Goal: Transaction & Acquisition: Purchase product/service

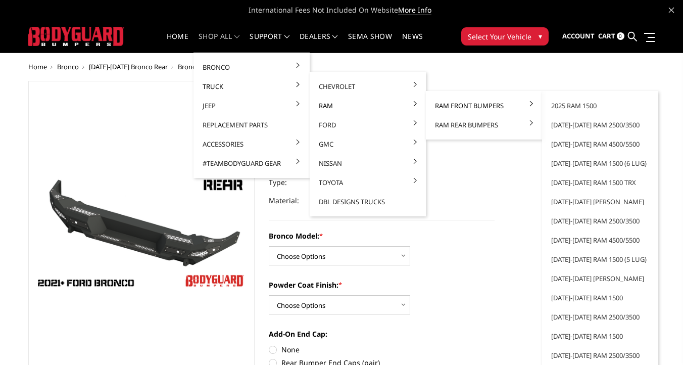
click at [459, 104] on link "Ram Front Bumpers" at bounding box center [484, 105] width 108 height 19
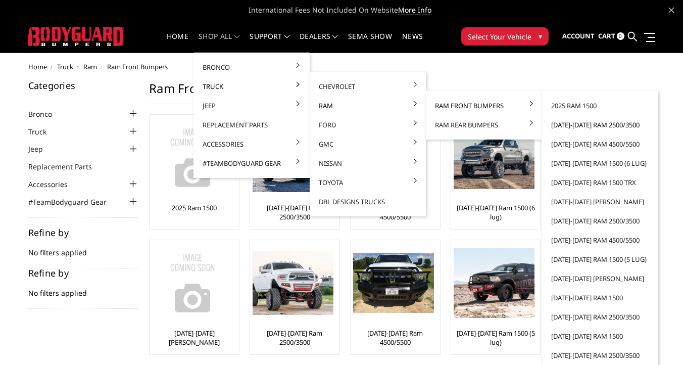
click at [609, 125] on link "[DATE]-[DATE] Ram 2500/3500" at bounding box center [600, 124] width 108 height 19
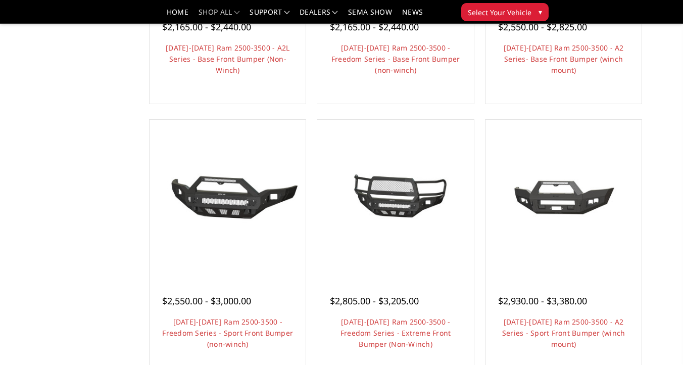
scroll to position [556, 0]
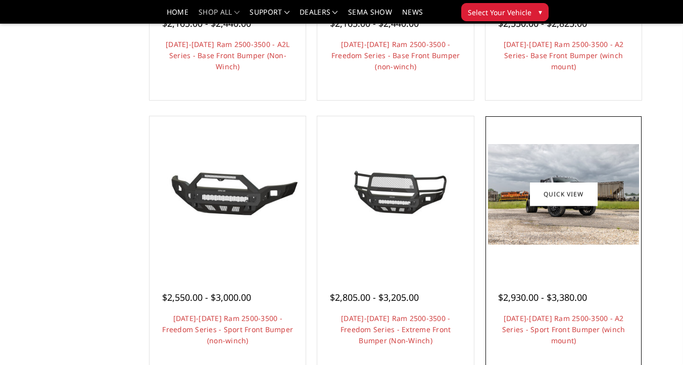
click at [588, 218] on img at bounding box center [563, 194] width 151 height 101
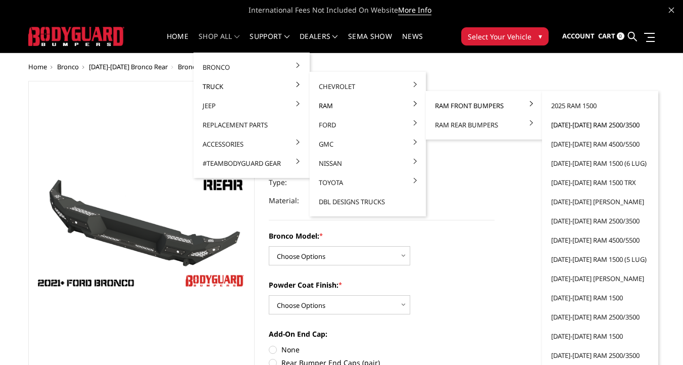
click at [590, 125] on link "[DATE]-[DATE] Ram 2500/3500" at bounding box center [600, 124] width 108 height 19
click at [573, 125] on link "[DATE]-[DATE] Ram 2500/3500" at bounding box center [600, 124] width 108 height 19
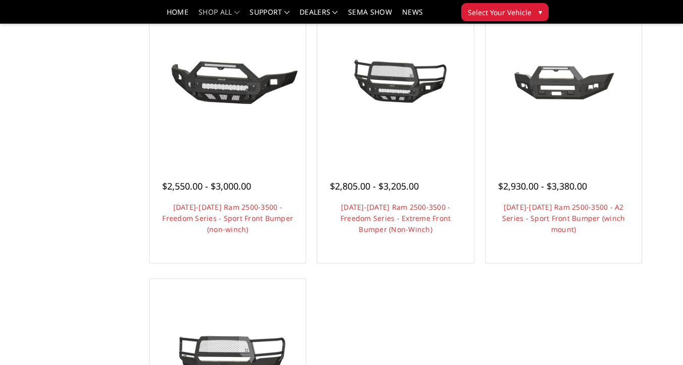
scroll to position [671, 0]
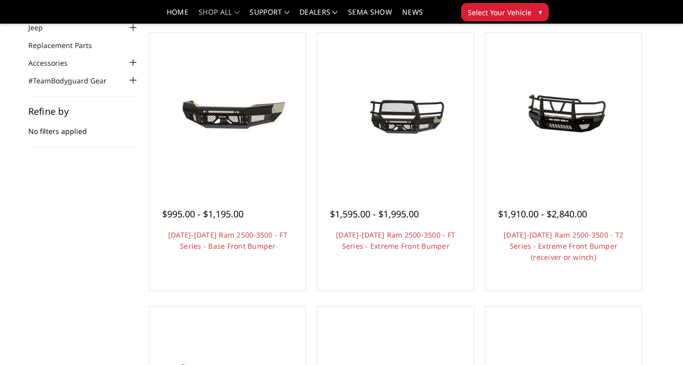
scroll to position [71, 0]
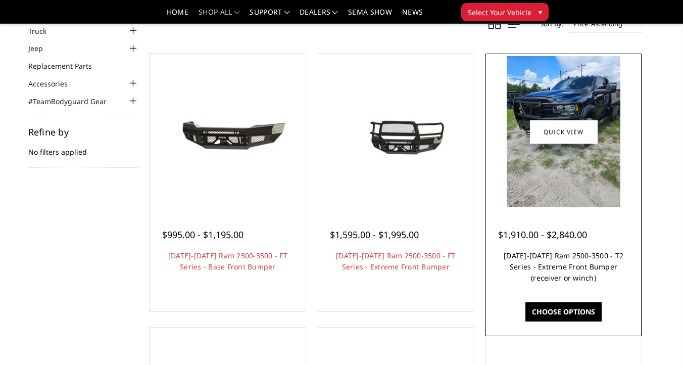
click at [552, 280] on link "[DATE]-[DATE] Ram 2500-3500 - T2 Series - Extreme Front Bumper (receiver or win…" at bounding box center [564, 267] width 120 height 32
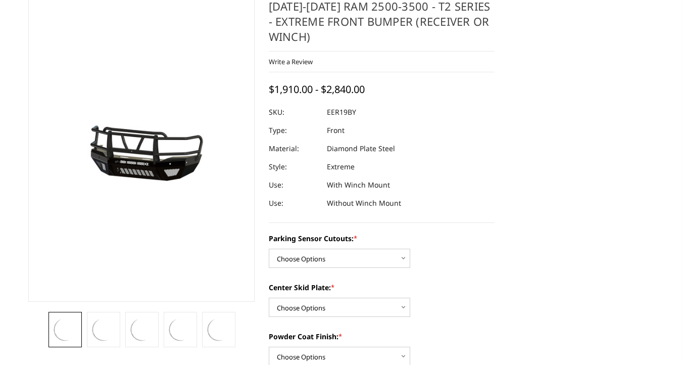
scroll to position [89, 0]
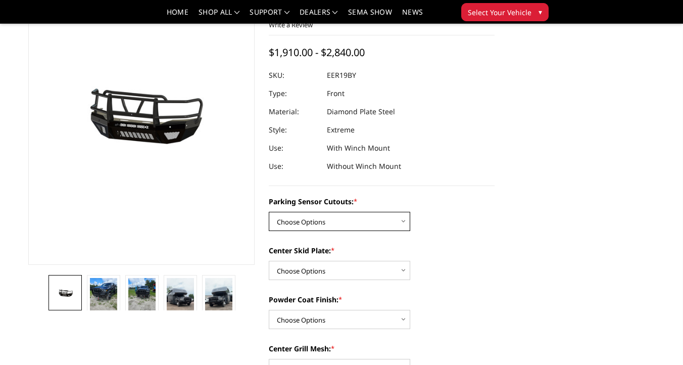
click at [338, 216] on select "Choose Options Yes - With Parking Sensor Cutouts" at bounding box center [340, 221] width 142 height 19
select select "3810"
click at [269, 212] on select "Choose Options Yes - With Parking Sensor Cutouts" at bounding box center [340, 221] width 142 height 19
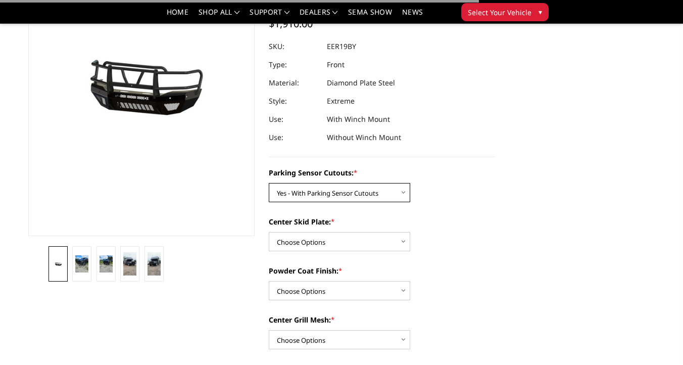
scroll to position [120, 0]
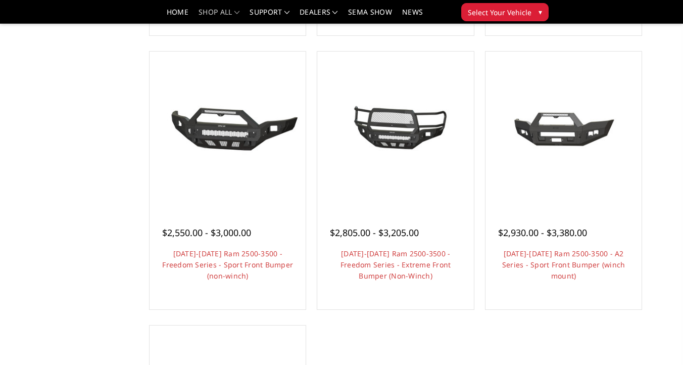
scroll to position [626, 0]
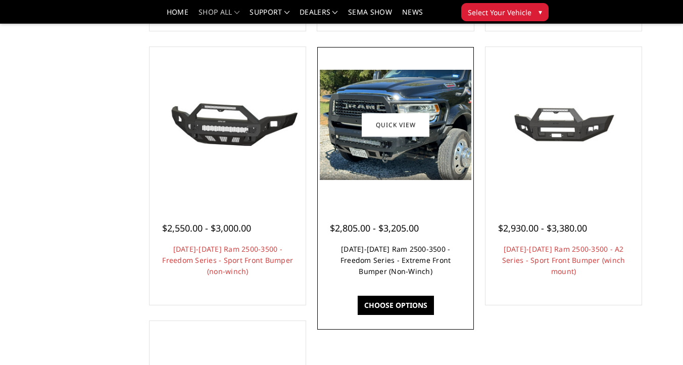
click at [399, 269] on link "[DATE]-[DATE] Ram 2500-3500 - Freedom Series - Extreme Front Bumper (Non-Winch)" at bounding box center [396, 260] width 111 height 32
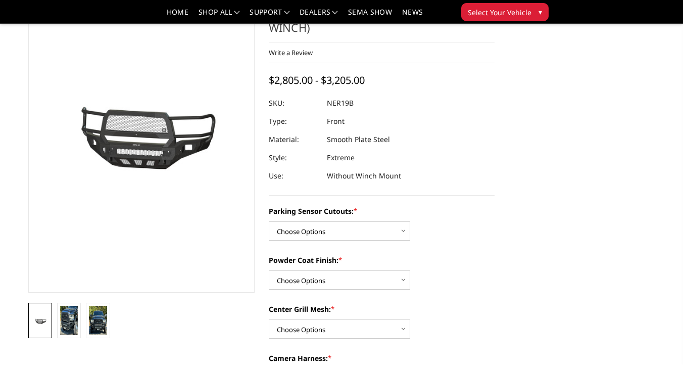
scroll to position [61, 0]
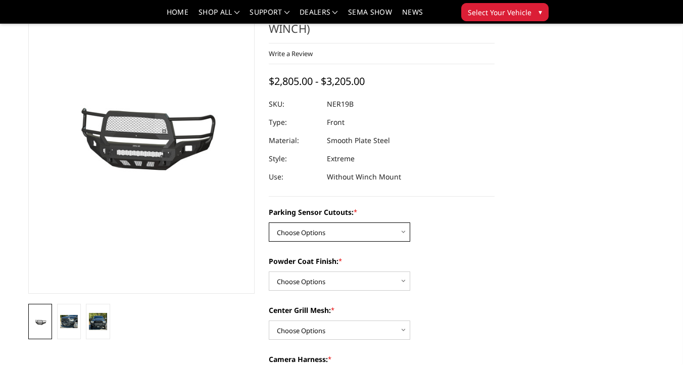
click at [369, 230] on select "Choose Options No - Without Parking Sensor Cutouts Yes - With Parking Sensor Cu…" at bounding box center [340, 231] width 142 height 19
select select "2701"
click at [269, 222] on select "Choose Options No - Without Parking Sensor Cutouts Yes - With Parking Sensor Cu…" at bounding box center [340, 231] width 142 height 19
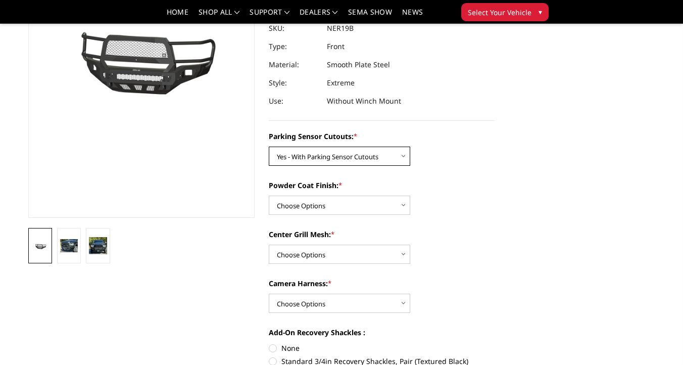
scroll to position [138, 0]
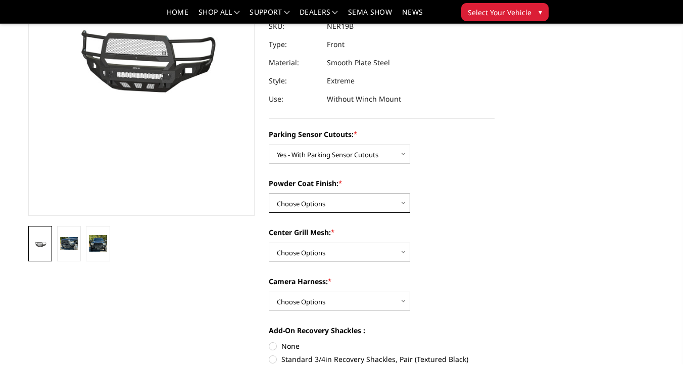
click at [357, 199] on select "Choose Options Bare Metal Texture Black Powder Coat" at bounding box center [340, 203] width 142 height 19
click at [349, 205] on select "Choose Options Bare Metal Texture Black Powder Coat" at bounding box center [340, 203] width 142 height 19
select select "2703"
click at [269, 194] on select "Choose Options Bare Metal Texture Black Powder Coat" at bounding box center [340, 203] width 142 height 19
click at [326, 250] on select "Choose Options With Center Grill Mesh Without Center Grill Mesh" at bounding box center [340, 252] width 142 height 19
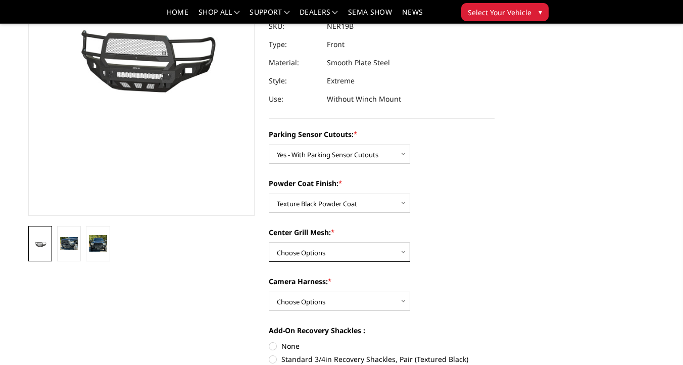
select select "2704"
click at [269, 243] on select "Choose Options With Center Grill Mesh Without Center Grill Mesh" at bounding box center [340, 252] width 142 height 19
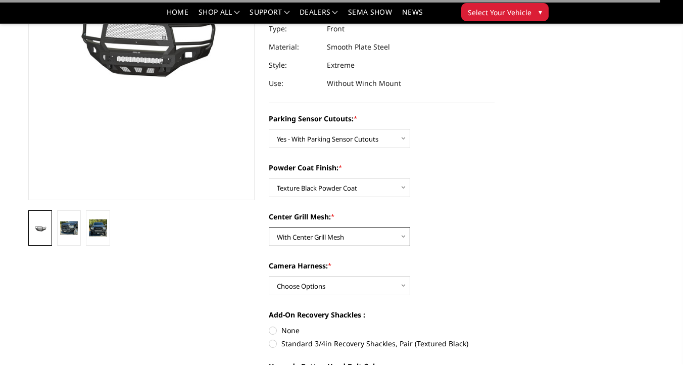
scroll to position [161, 0]
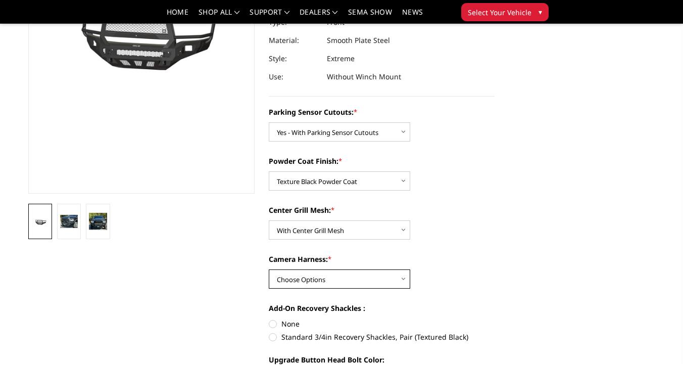
click at [335, 273] on select "Choose Options WITH Camera Harness WITHOUT Camera Harness" at bounding box center [340, 278] width 142 height 19
select select "2707"
click at [269, 269] on select "Choose Options WITH Camera Harness WITHOUT Camera Harness" at bounding box center [340, 278] width 142 height 19
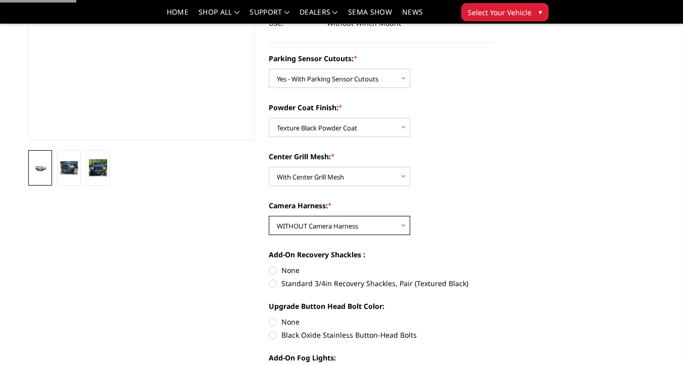
scroll to position [218, 0]
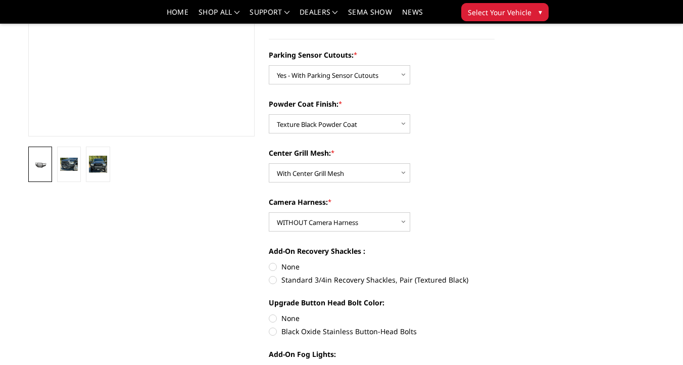
click at [289, 268] on label "None" at bounding box center [382, 266] width 226 height 11
click at [269, 262] on input "None" at bounding box center [269, 261] width 1 height 1
radio input "true"
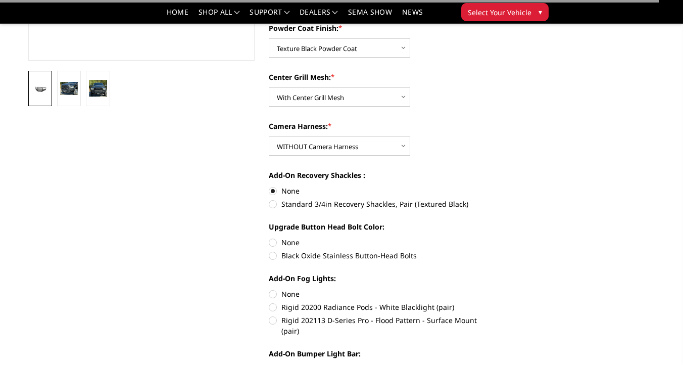
scroll to position [295, 0]
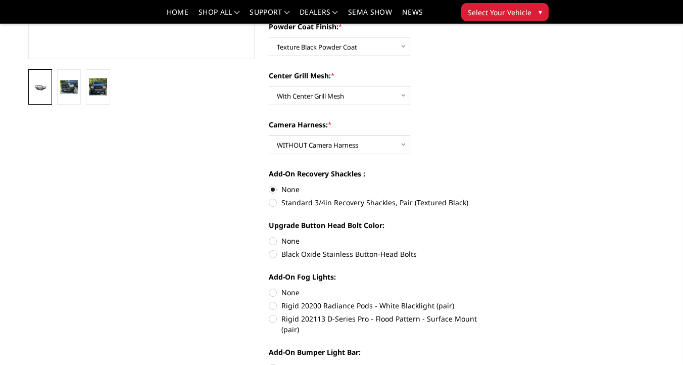
click at [299, 200] on label "Standard 3/4in Recovery Shackles, Pair (Textured Black)" at bounding box center [382, 202] width 226 height 11
click at [495, 184] on input "Standard 3/4in Recovery Shackles, Pair (Textured Black)" at bounding box center [495, 184] width 1 height 1
radio input "true"
click at [293, 256] on label "Black Oxide Stainless Button-Head Bolts" at bounding box center [382, 254] width 226 height 11
click at [495, 236] on input "Black Oxide Stainless Button-Head Bolts" at bounding box center [495, 236] width 1 height 1
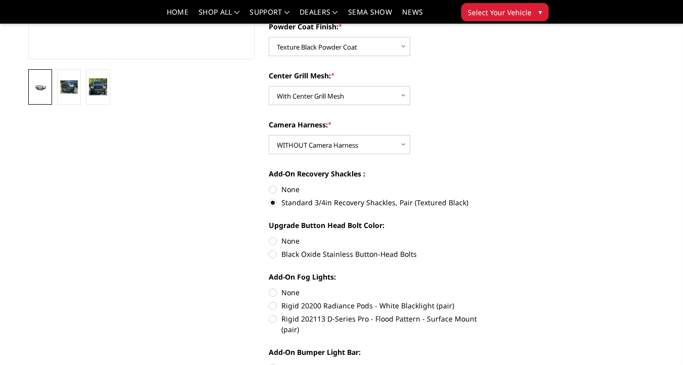
radio input "true"
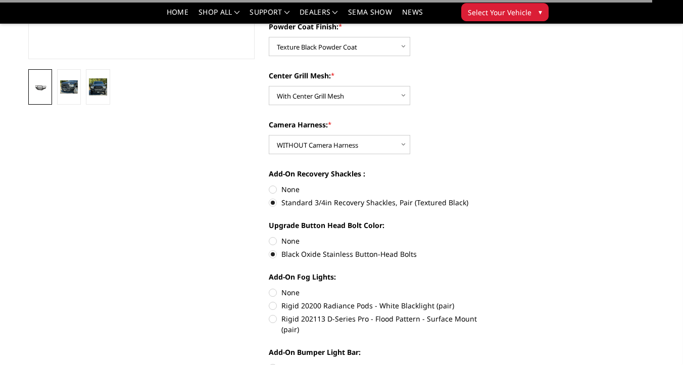
scroll to position [350, 0]
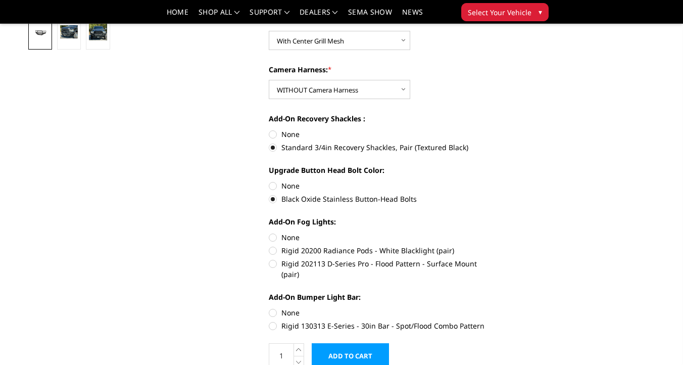
click at [294, 239] on label "None" at bounding box center [382, 237] width 226 height 11
click at [269, 232] on input "None" at bounding box center [269, 232] width 1 height 1
radio input "true"
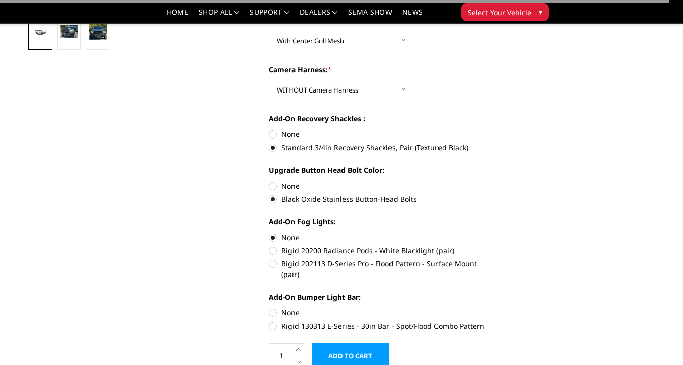
click at [294, 307] on label "None" at bounding box center [382, 312] width 226 height 11
click at [269, 307] on input "None" at bounding box center [269, 307] width 1 height 1
radio input "true"
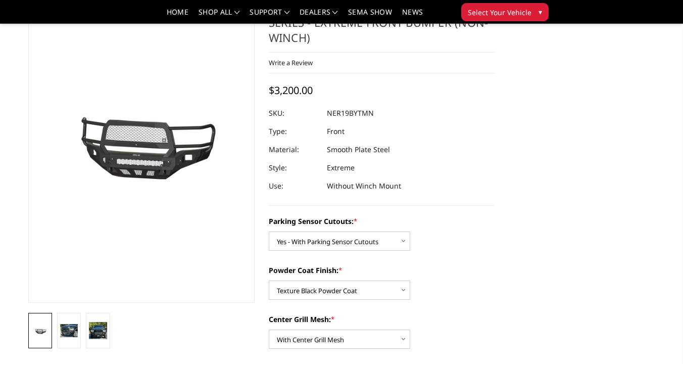
scroll to position [50, 0]
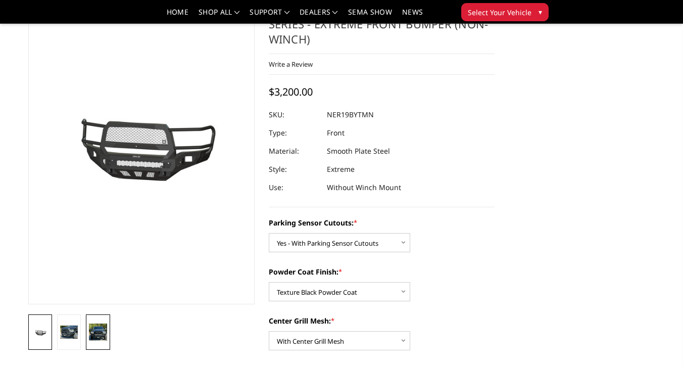
click at [96, 341] on link at bounding box center [98, 331] width 24 height 35
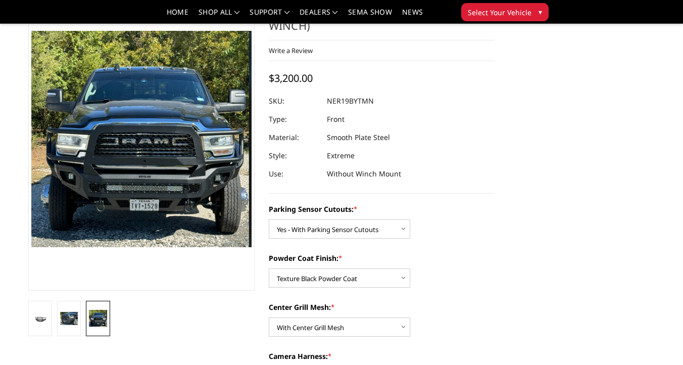
scroll to position [68, 0]
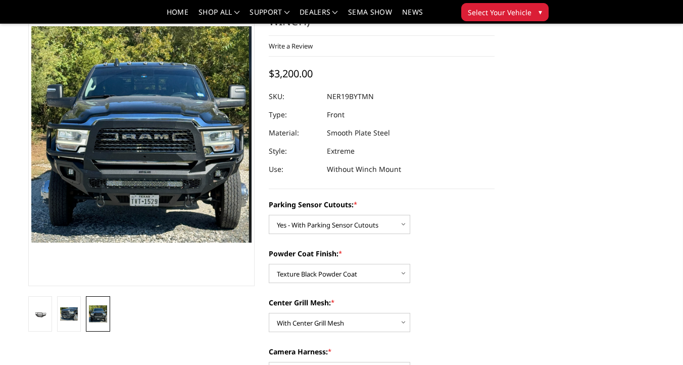
drag, startPoint x: 374, startPoint y: 98, endPoint x: 326, endPoint y: 98, distance: 48.0
click at [326, 98] on div at bounding box center [382, 96] width 226 height 18
drag, startPoint x: 326, startPoint y: 98, endPoint x: 371, endPoint y: 99, distance: 45.5
click at [371, 99] on dl "SKU: NER19BYTMN UPC: Type: Front Material: Smooth Plate Steel Style: Extreme Us…" at bounding box center [382, 132] width 226 height 91
drag, startPoint x: 376, startPoint y: 97, endPoint x: 338, endPoint y: 97, distance: 37.9
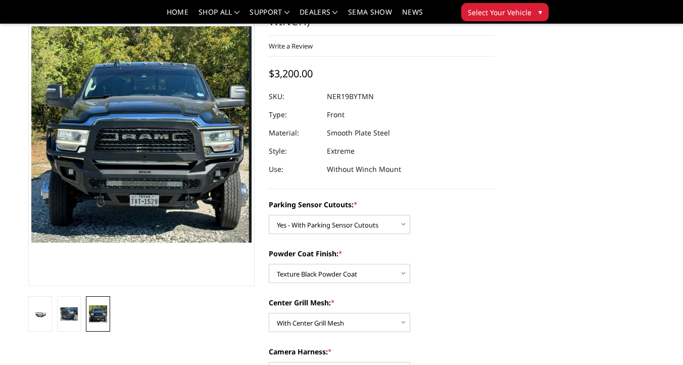
click at [338, 97] on dl "SKU: NER19BYTMN UPC: Type: Front Material: Smooth Plate Steel Style: Extreme Us…" at bounding box center [382, 132] width 226 height 91
drag, startPoint x: 374, startPoint y: 96, endPoint x: 324, endPoint y: 98, distance: 50.1
click at [324, 98] on div at bounding box center [382, 96] width 226 height 18
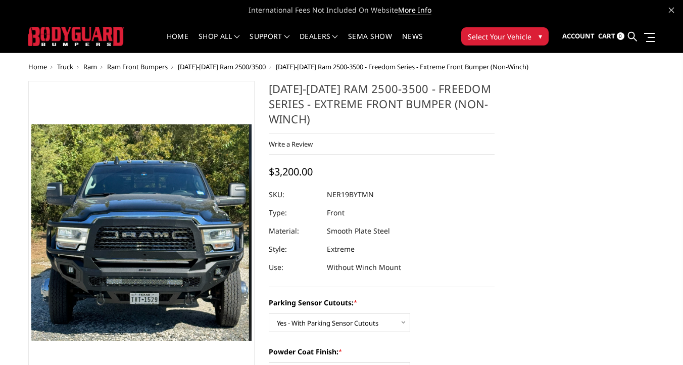
drag, startPoint x: 312, startPoint y: 122, endPoint x: 273, endPoint y: 90, distance: 50.0
click at [273, 90] on h1 "[DATE]-[DATE] Ram 2500-3500 - Freedom Series - Extreme Front Bumper (Non-Winch)" at bounding box center [382, 107] width 226 height 53
drag, startPoint x: 271, startPoint y: 87, endPoint x: 314, endPoint y: 128, distance: 58.6
click at [314, 128] on h1 "[DATE]-[DATE] Ram 2500-3500 - Freedom Series - Extreme Front Bumper (Non-Winch)" at bounding box center [382, 107] width 226 height 53
drag, startPoint x: 309, startPoint y: 122, endPoint x: 273, endPoint y: 100, distance: 42.0
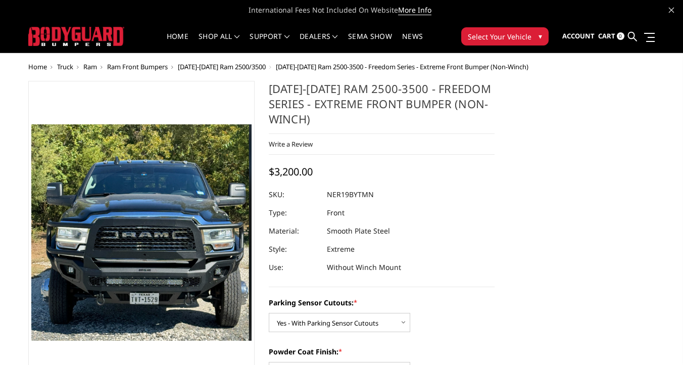
click at [273, 100] on h1 "[DATE]-[DATE] Ram 2500-3500 - Freedom Series - Extreme Front Bumper (Non-Winch)" at bounding box center [382, 107] width 226 height 53
click at [316, 121] on h1 "[DATE]-[DATE] Ram 2500-3500 - Freedom Series - Extreme Front Bumper (Non-Winch)" at bounding box center [382, 107] width 226 height 53
drag, startPoint x: 316, startPoint y: 121, endPoint x: 267, endPoint y: 83, distance: 62.0
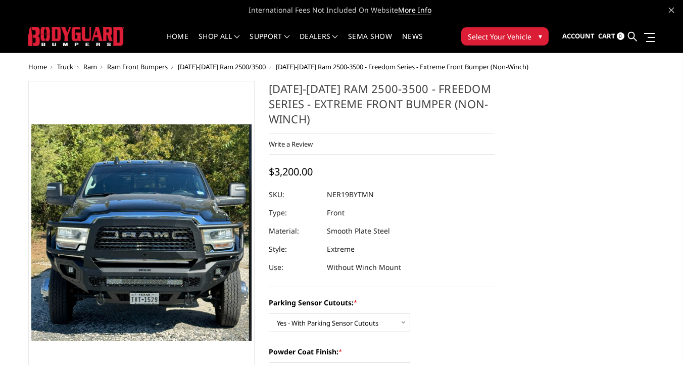
drag, startPoint x: 314, startPoint y: 121, endPoint x: 269, endPoint y: 83, distance: 59.2
click at [269, 83] on h1 "[DATE]-[DATE] Ram 2500-3500 - Freedom Series - Extreme Front Bumper (Non-Winch)" at bounding box center [382, 107] width 226 height 53
drag, startPoint x: 269, startPoint y: 83, endPoint x: 312, endPoint y: 125, distance: 60.4
click at [312, 125] on h1 "[DATE]-[DATE] Ram 2500-3500 - Freedom Series - Extreme Front Bumper (Non-Winch)" at bounding box center [382, 107] width 226 height 53
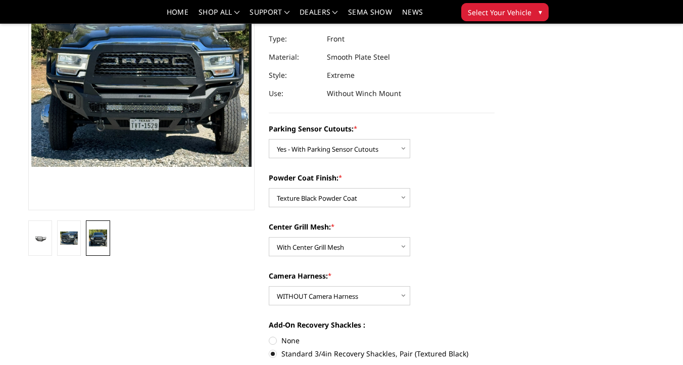
scroll to position [146, 0]
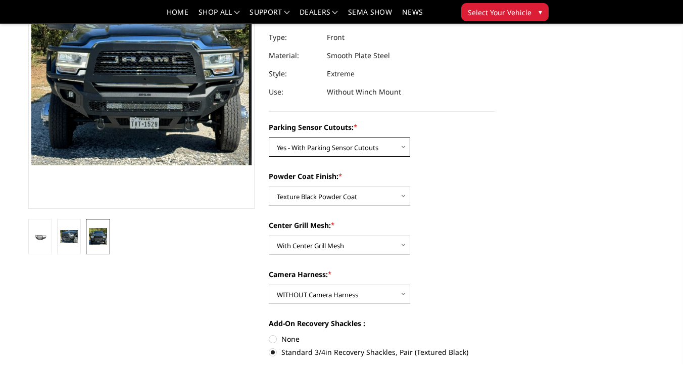
click at [357, 148] on select "Choose Options No - Without Parking Sensor Cutouts Yes - With Parking Sensor Cu…" at bounding box center [340, 146] width 142 height 19
select select "2700"
click at [269, 137] on select "Choose Options No - Without Parking Sensor Cutouts Yes - With Parking Sensor Cu…" at bounding box center [340, 146] width 142 height 19
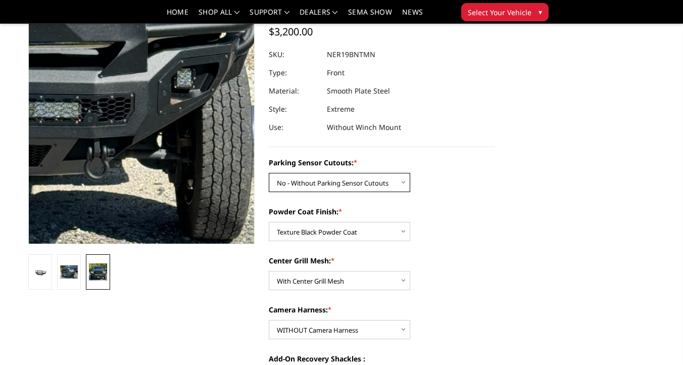
scroll to position [111, 0]
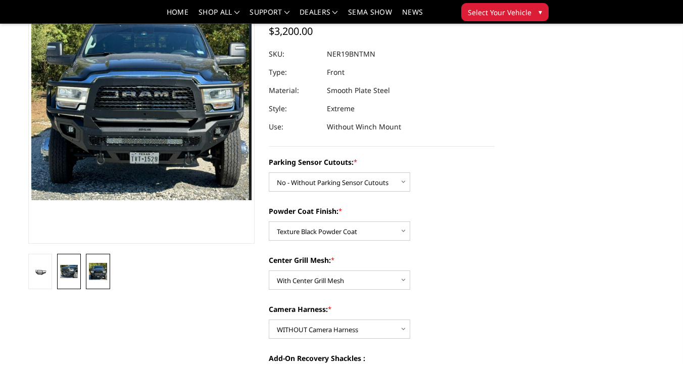
click at [73, 272] on img at bounding box center [69, 271] width 18 height 13
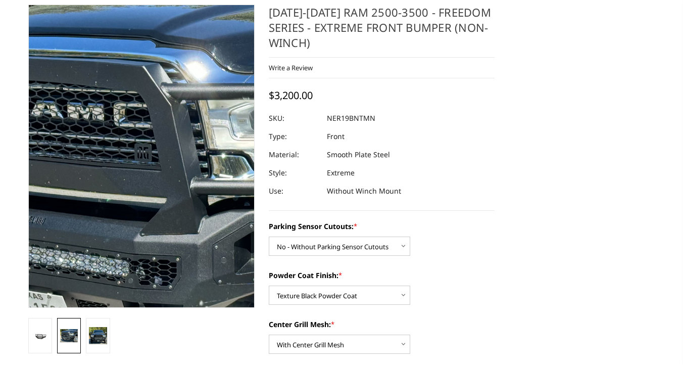
scroll to position [0, 0]
